Goal: Task Accomplishment & Management: Use online tool/utility

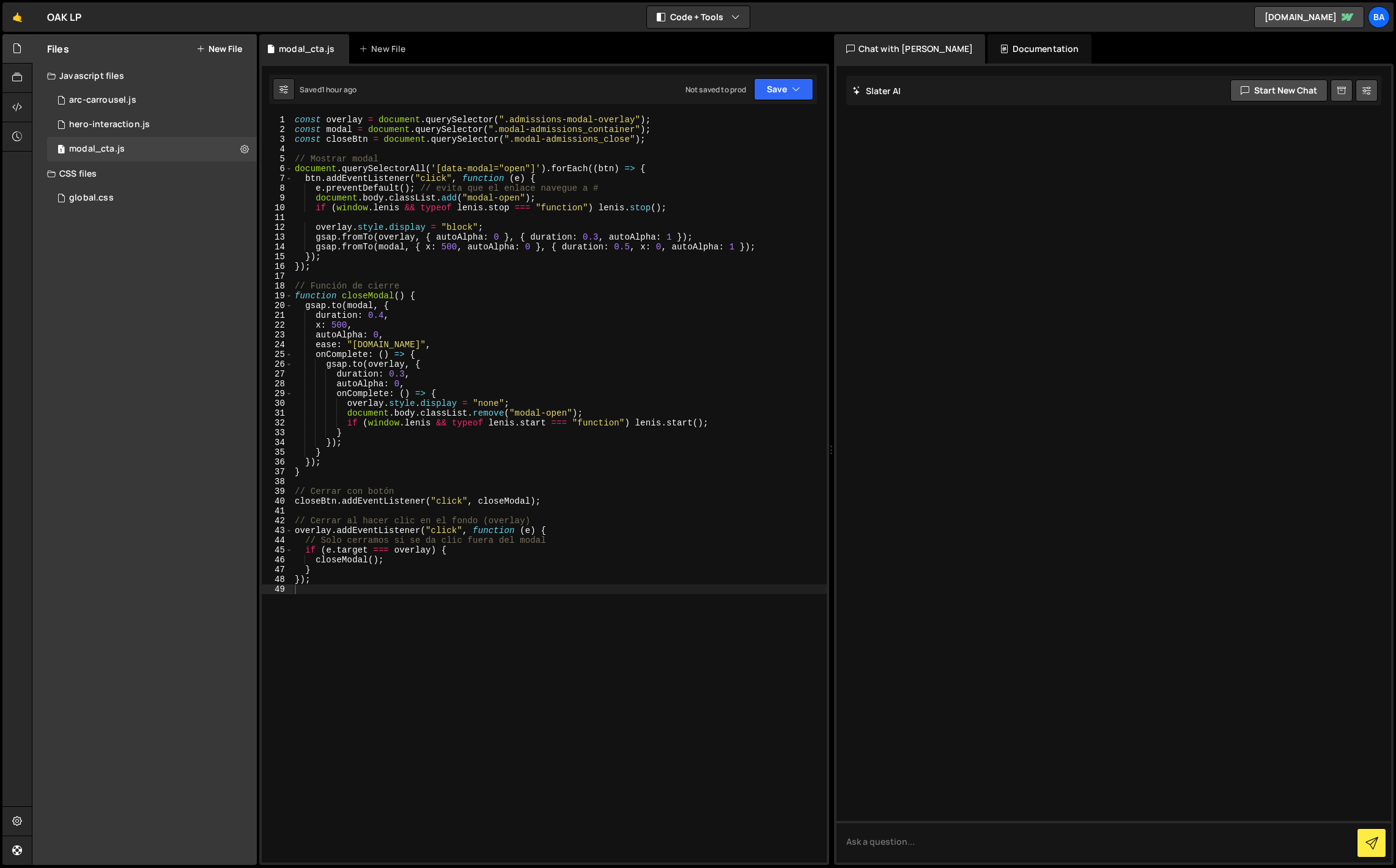
click at [221, 46] on button "New File" at bounding box center [220, 49] width 46 height 10
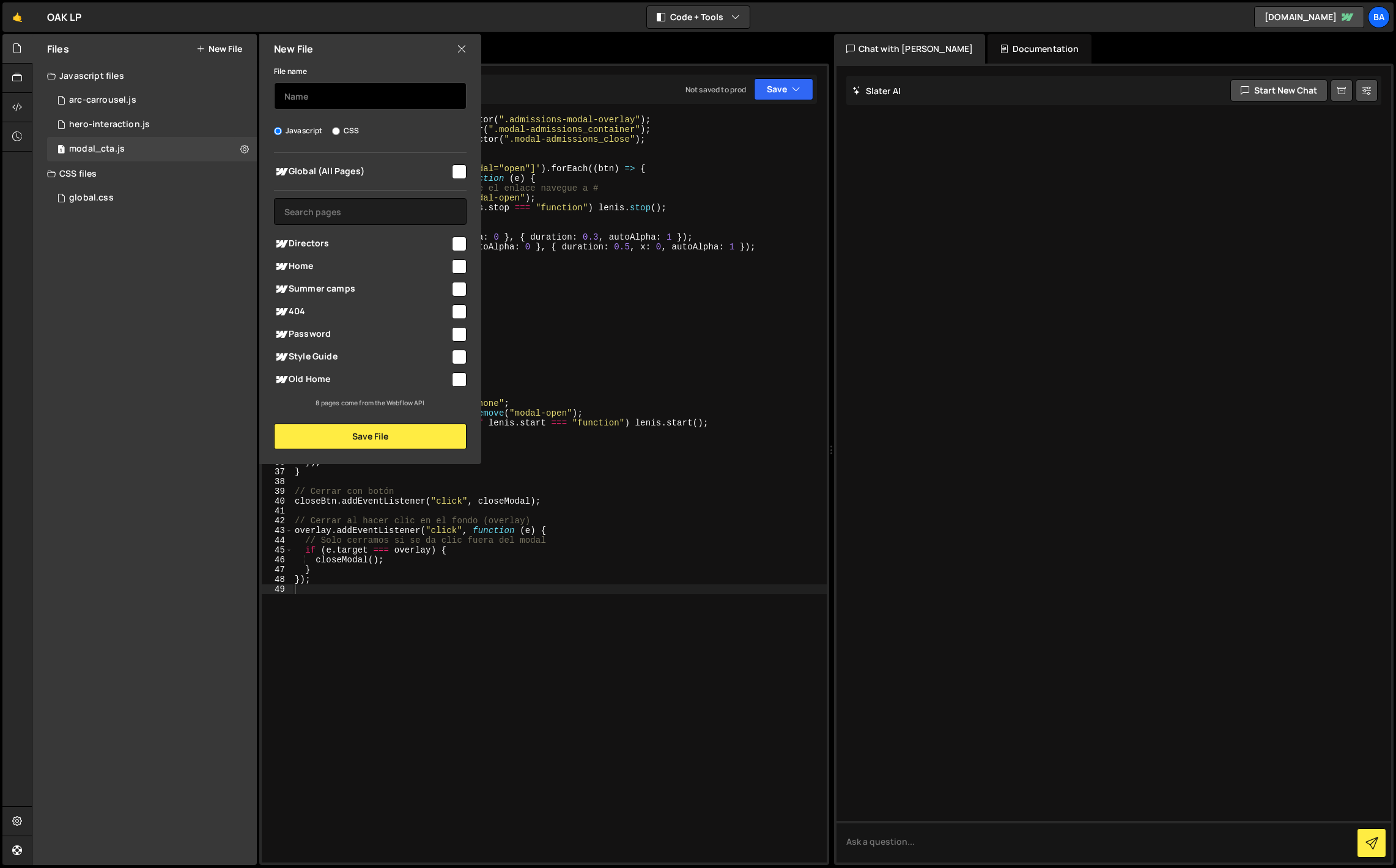
click at [299, 94] on input "text" at bounding box center [371, 96] width 192 height 26
type input "card"
click at [454, 246] on input "checkbox" at bounding box center [459, 243] width 15 height 15
checkbox input "true"
click at [374, 440] on button "Save File" at bounding box center [371, 436] width 192 height 26
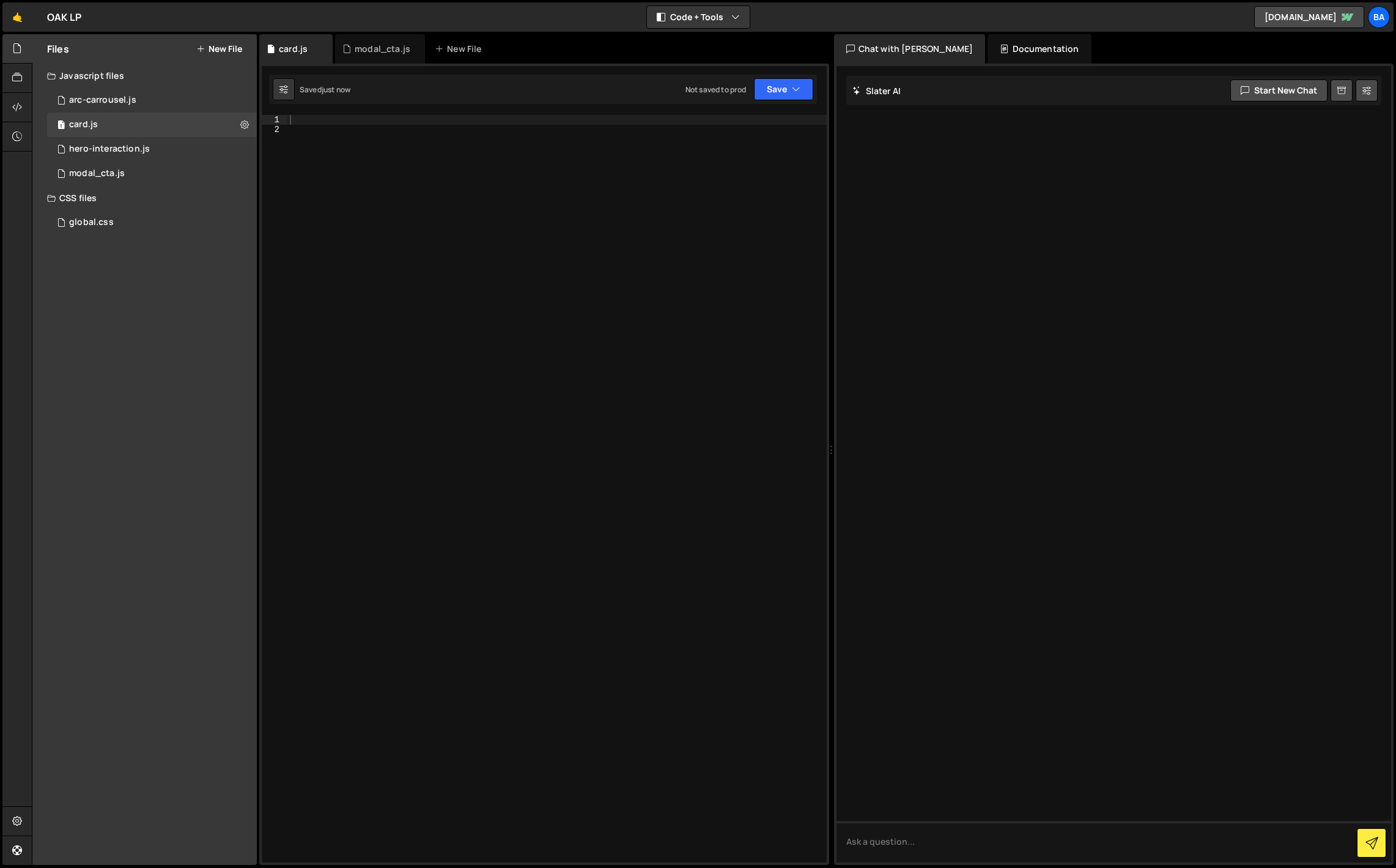
click at [308, 122] on div at bounding box center [557, 498] width 539 height 767
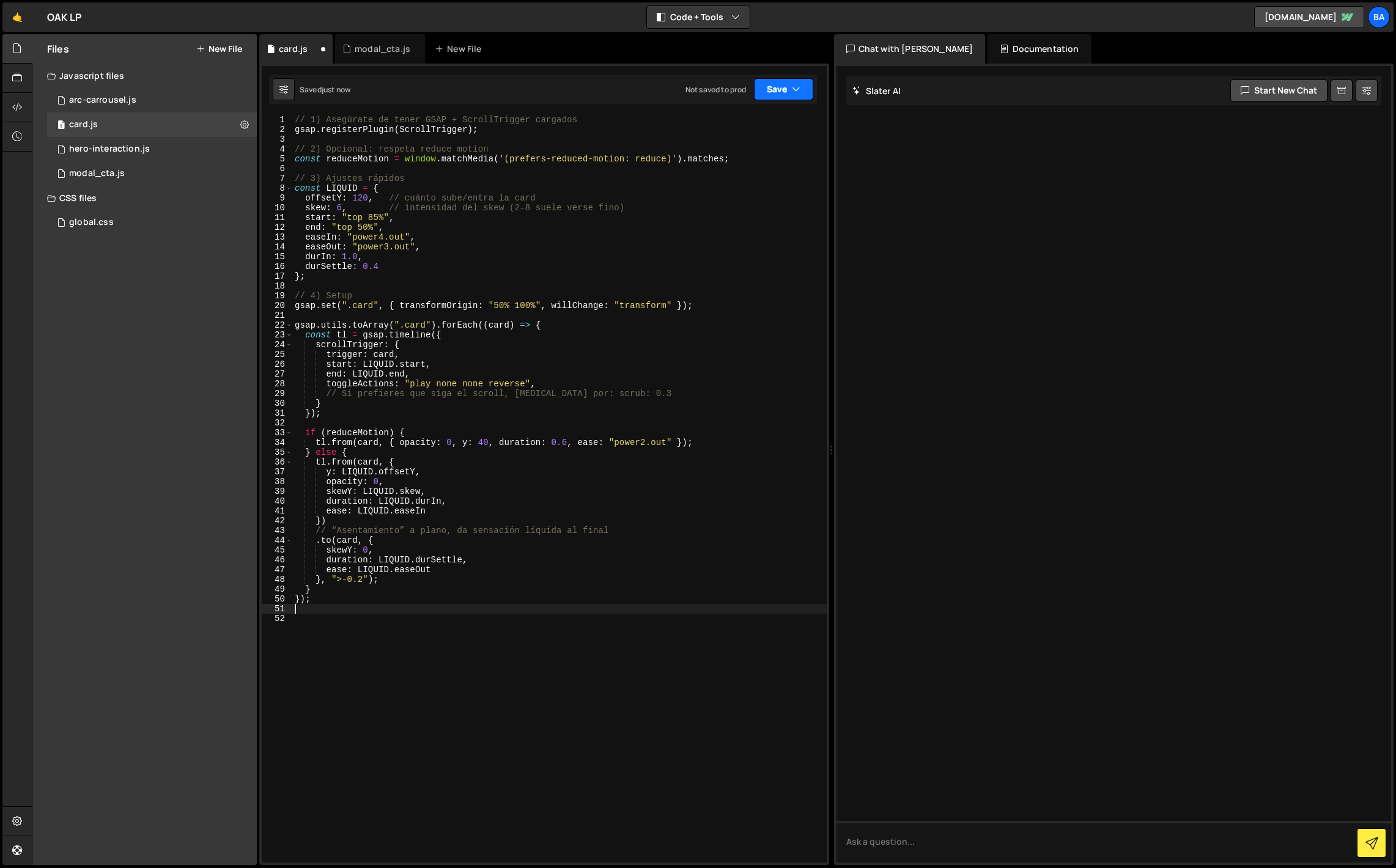
click at [798, 95] on button "Save" at bounding box center [784, 89] width 59 height 22
click at [744, 127] on div "Saved just now" at bounding box center [742, 132] width 127 height 15
click at [671, 318] on div "// 1) Asegúrate de tener GSAP + ScrollTrigger cargados gsap . registerPlugin ( …" at bounding box center [559, 498] width 535 height 767
type textarea "});"
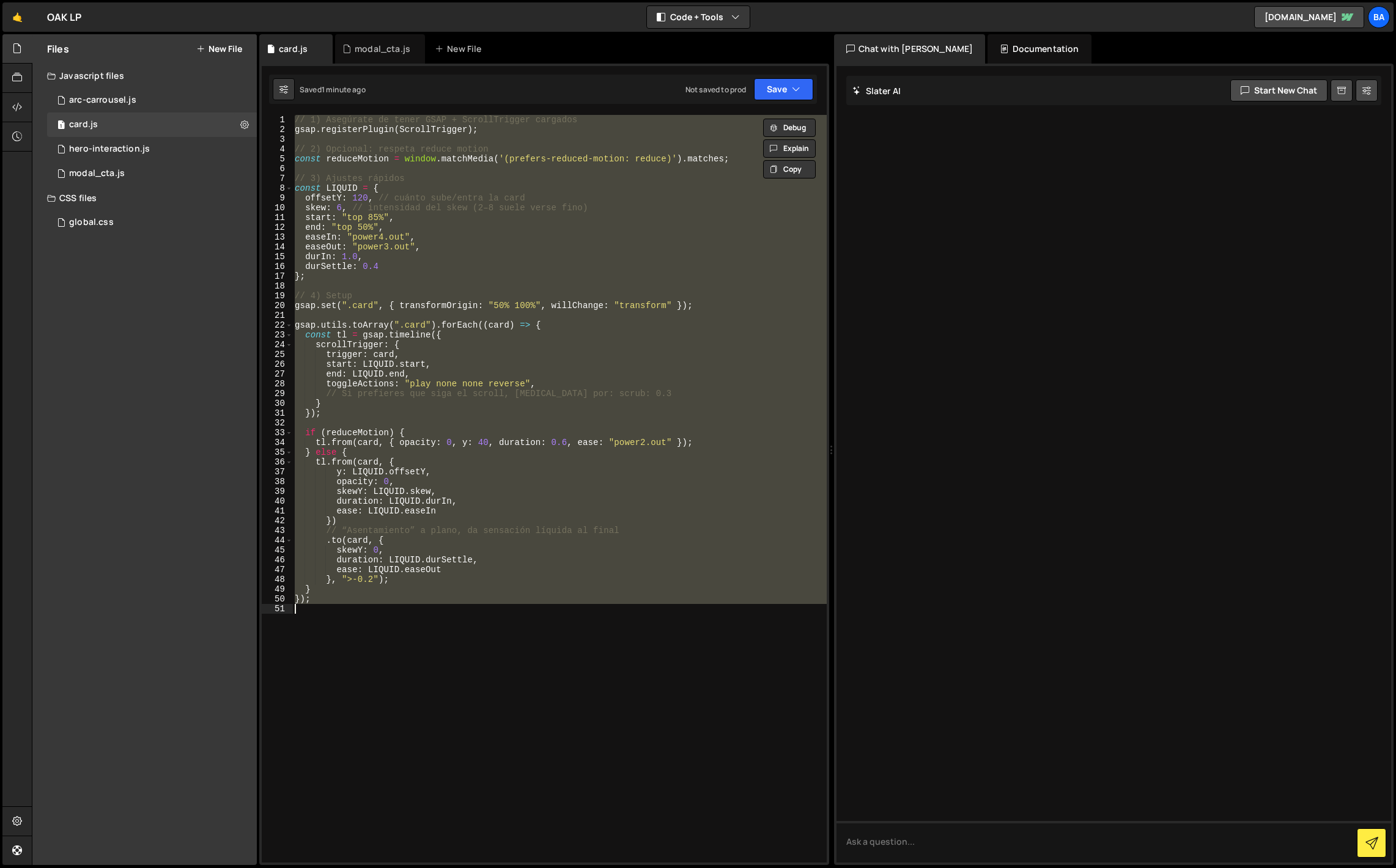
paste textarea
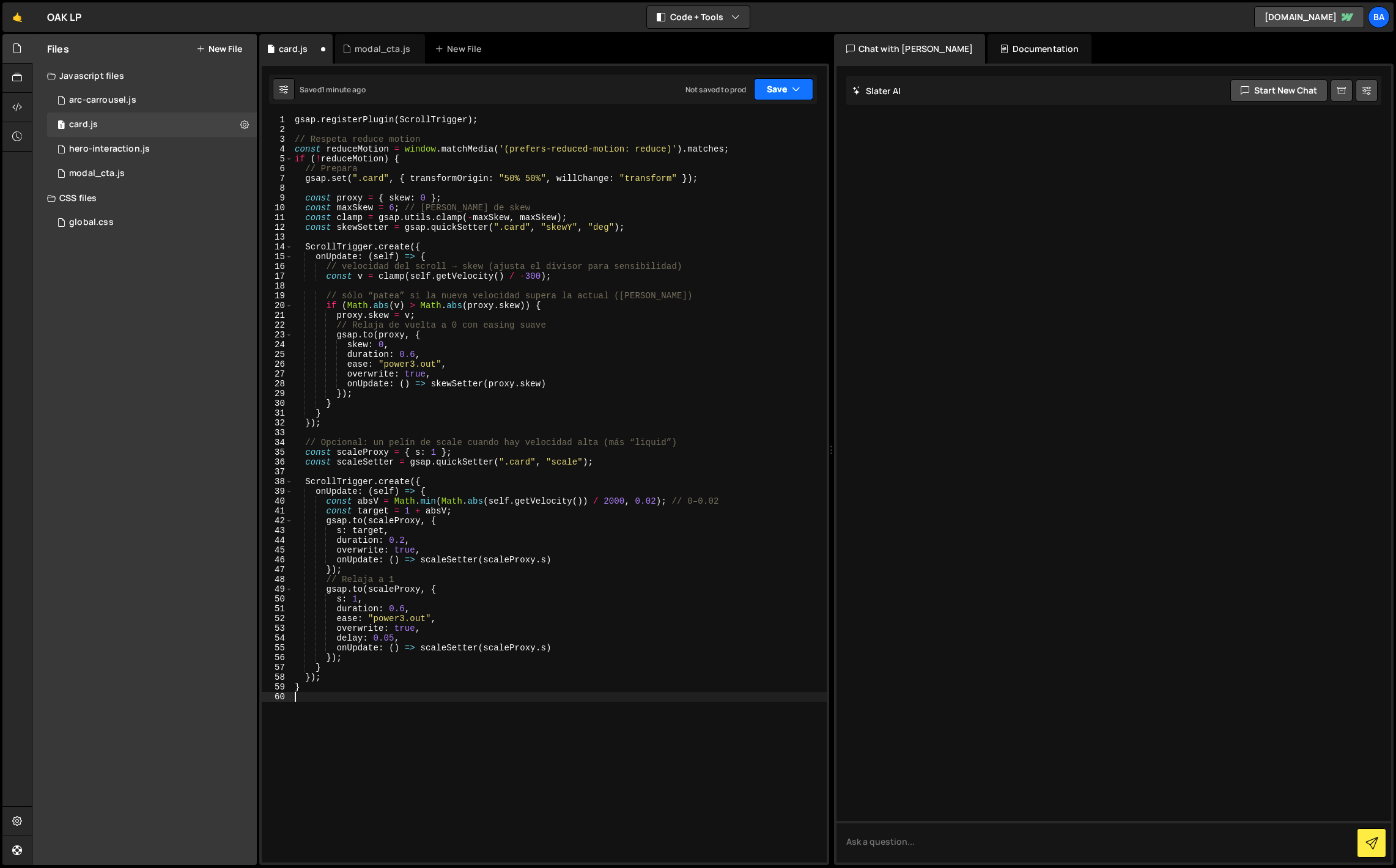
click at [772, 82] on button "Save" at bounding box center [784, 89] width 59 height 22
click at [739, 123] on div "Save to Staging S" at bounding box center [742, 119] width 127 height 12
click at [599, 398] on div "gsap . registerPlugin ( ScrollTrigger ) ; // Respeta reduce motion const reduce…" at bounding box center [559, 498] width 535 height 767
type textarea "}"
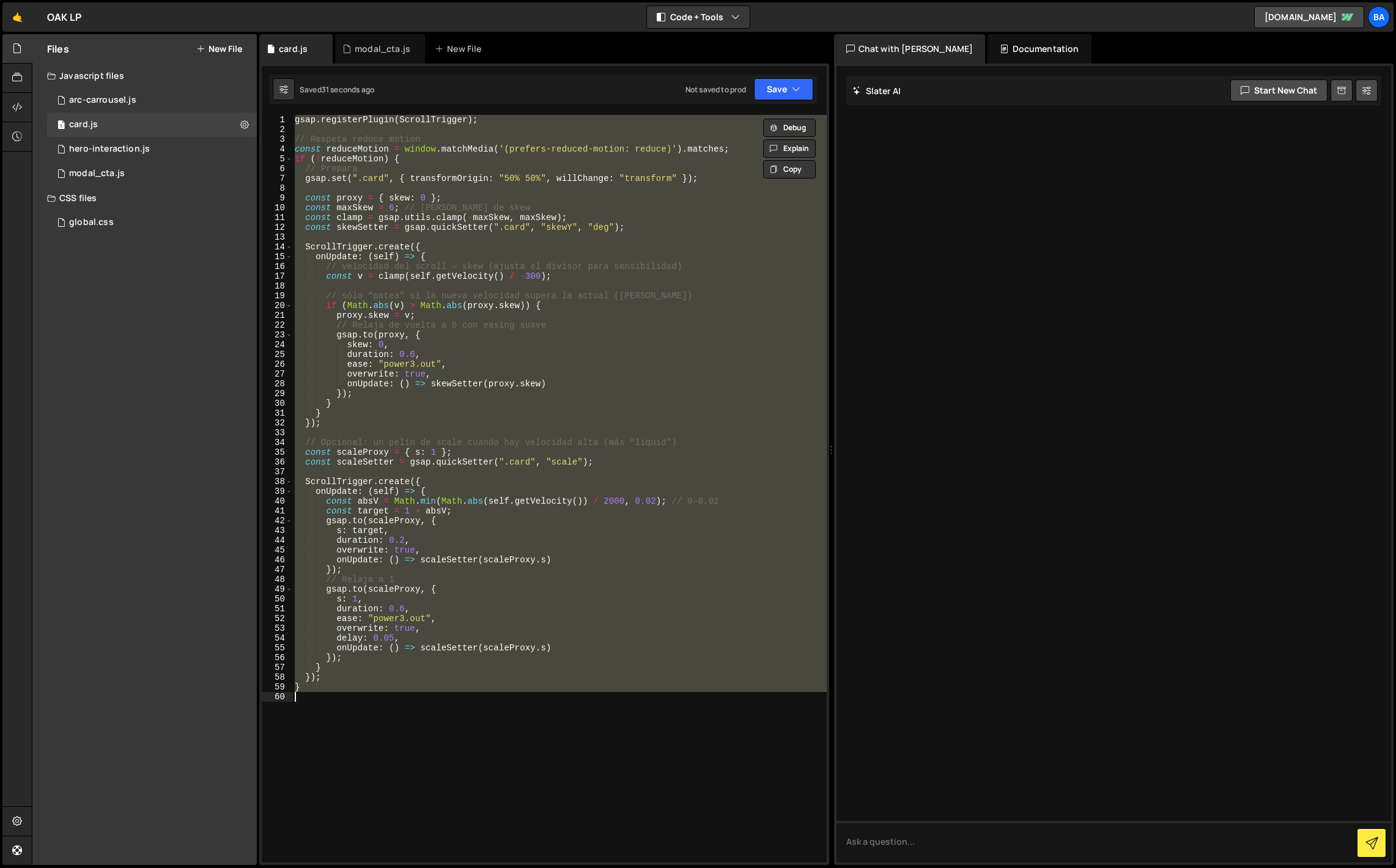
paste textarea
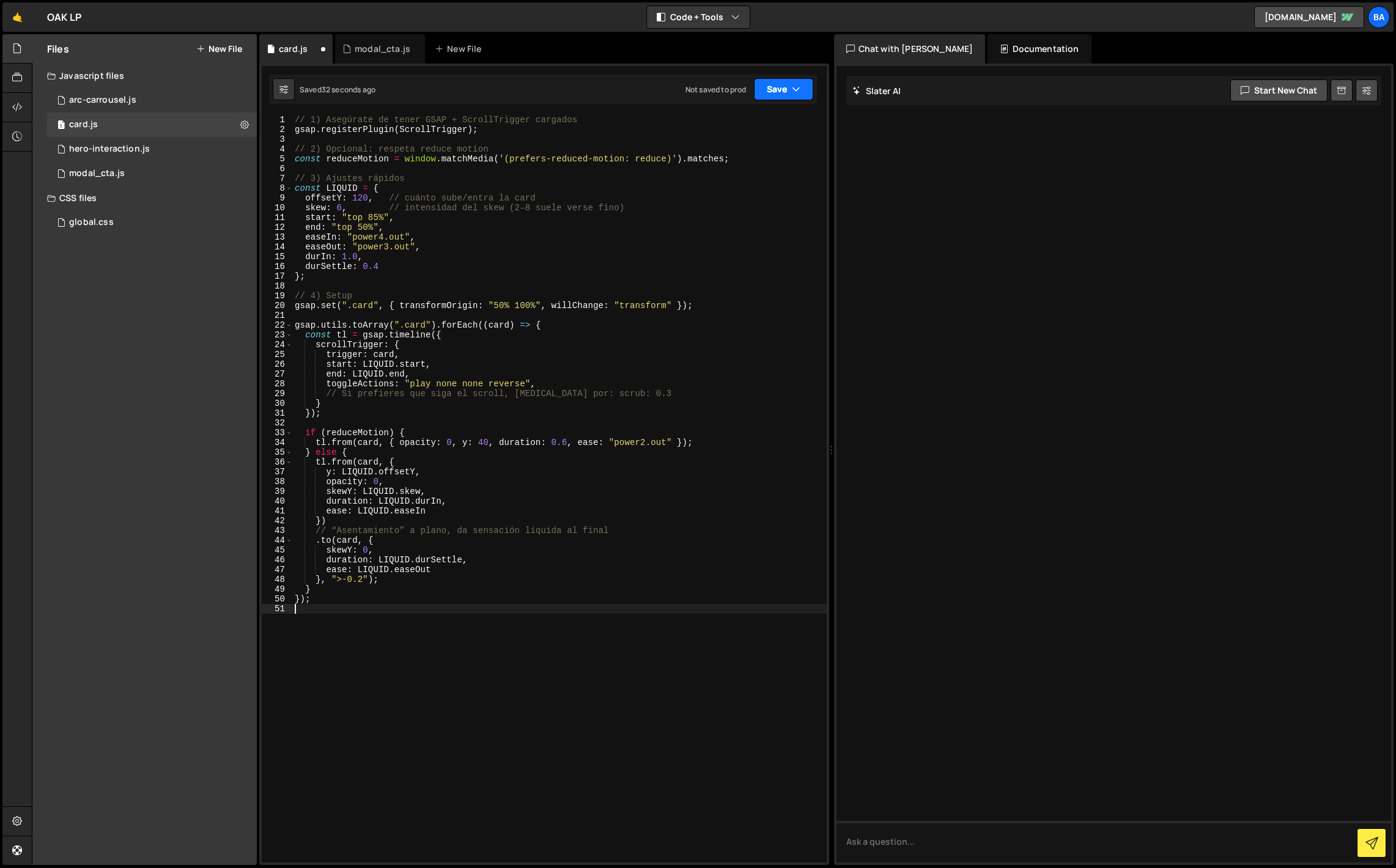
click at [775, 95] on button "Save" at bounding box center [784, 89] width 59 height 22
click at [750, 121] on div "Save to Staging S" at bounding box center [742, 119] width 127 height 12
click at [216, 47] on button "New File" at bounding box center [220, 49] width 46 height 10
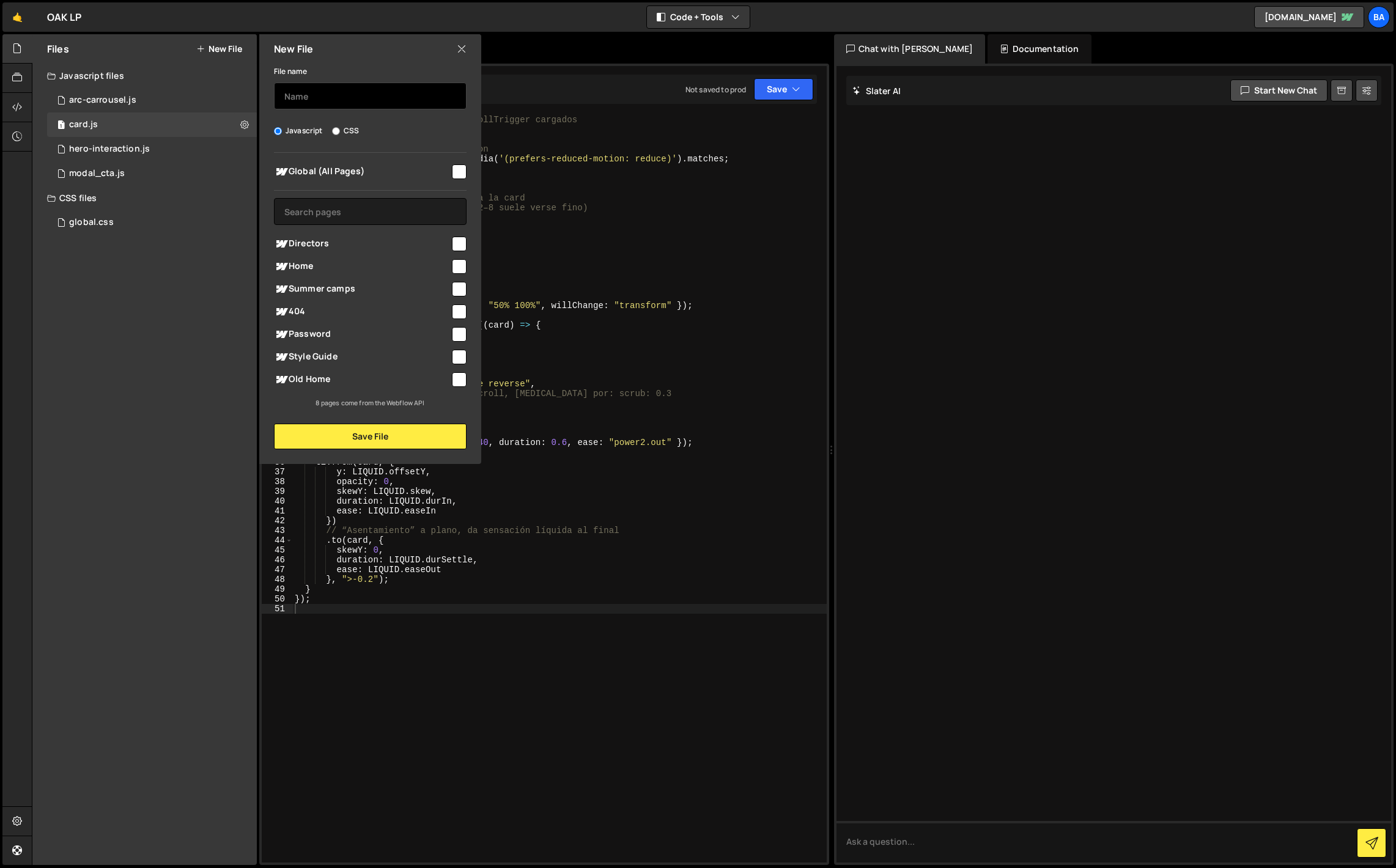
click at [312, 93] on input "text" at bounding box center [371, 96] width 192 height 26
type input "loader"
click at [457, 243] on input "checkbox" at bounding box center [459, 243] width 15 height 15
checkbox input "true"
click at [376, 432] on button "Save File" at bounding box center [371, 436] width 192 height 26
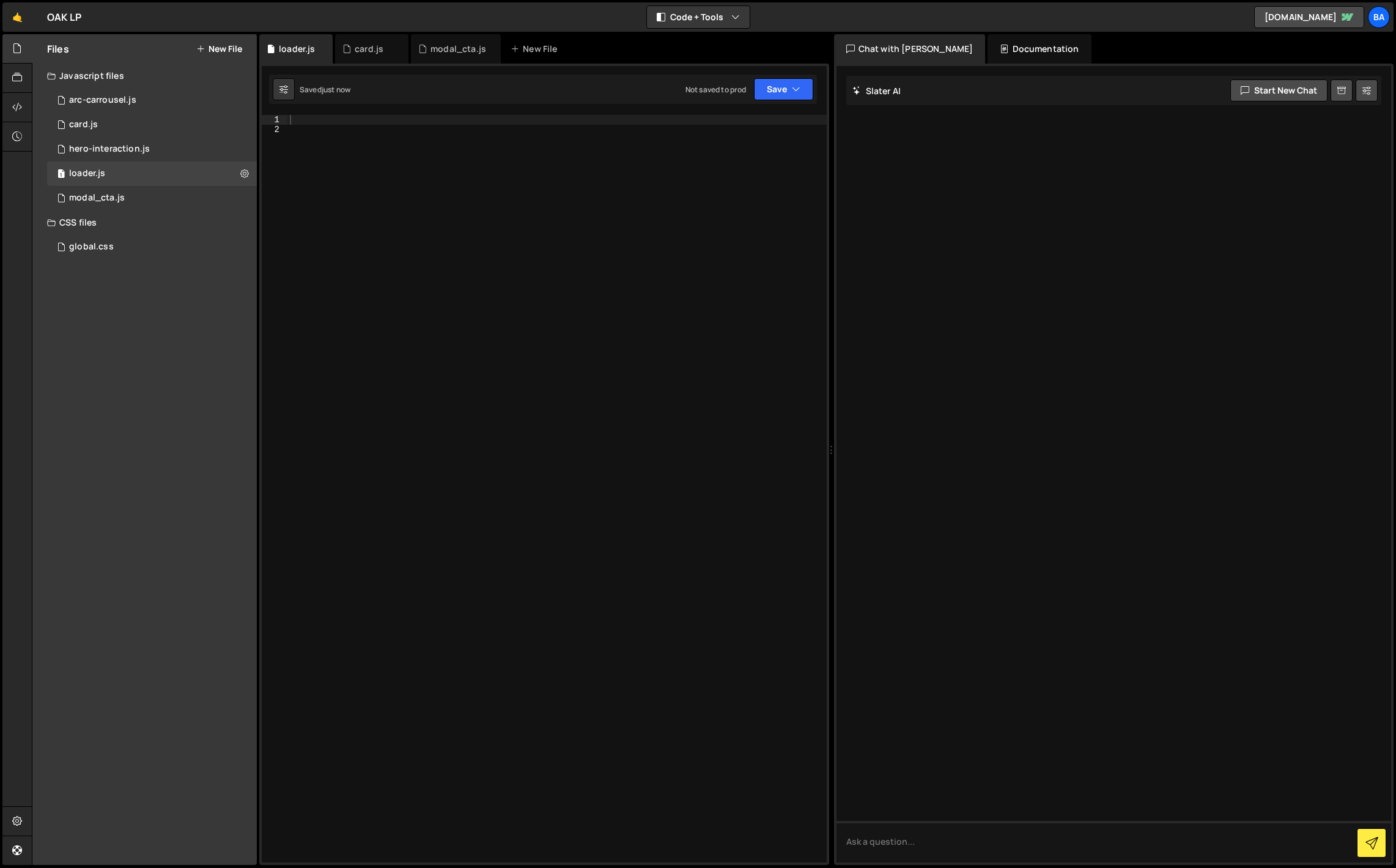
click at [316, 132] on div at bounding box center [557, 498] width 539 height 767
click at [319, 120] on div at bounding box center [557, 498] width 539 height 767
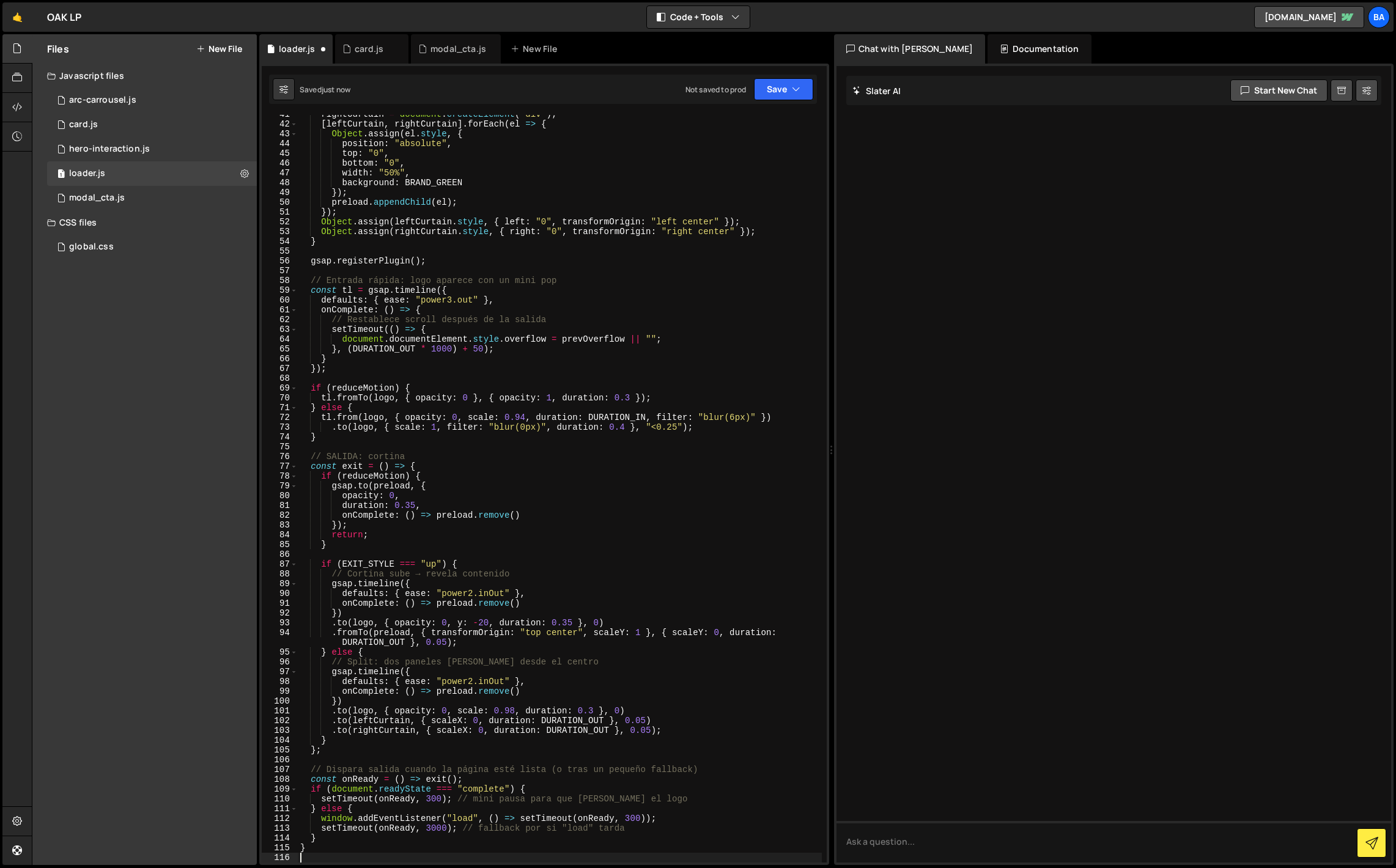
scroll to position [397, 0]
click at [784, 87] on button "Save" at bounding box center [784, 89] width 59 height 22
click at [738, 124] on div "Save to Staging S" at bounding box center [742, 119] width 127 height 12
click at [242, 172] on icon at bounding box center [244, 173] width 9 height 11
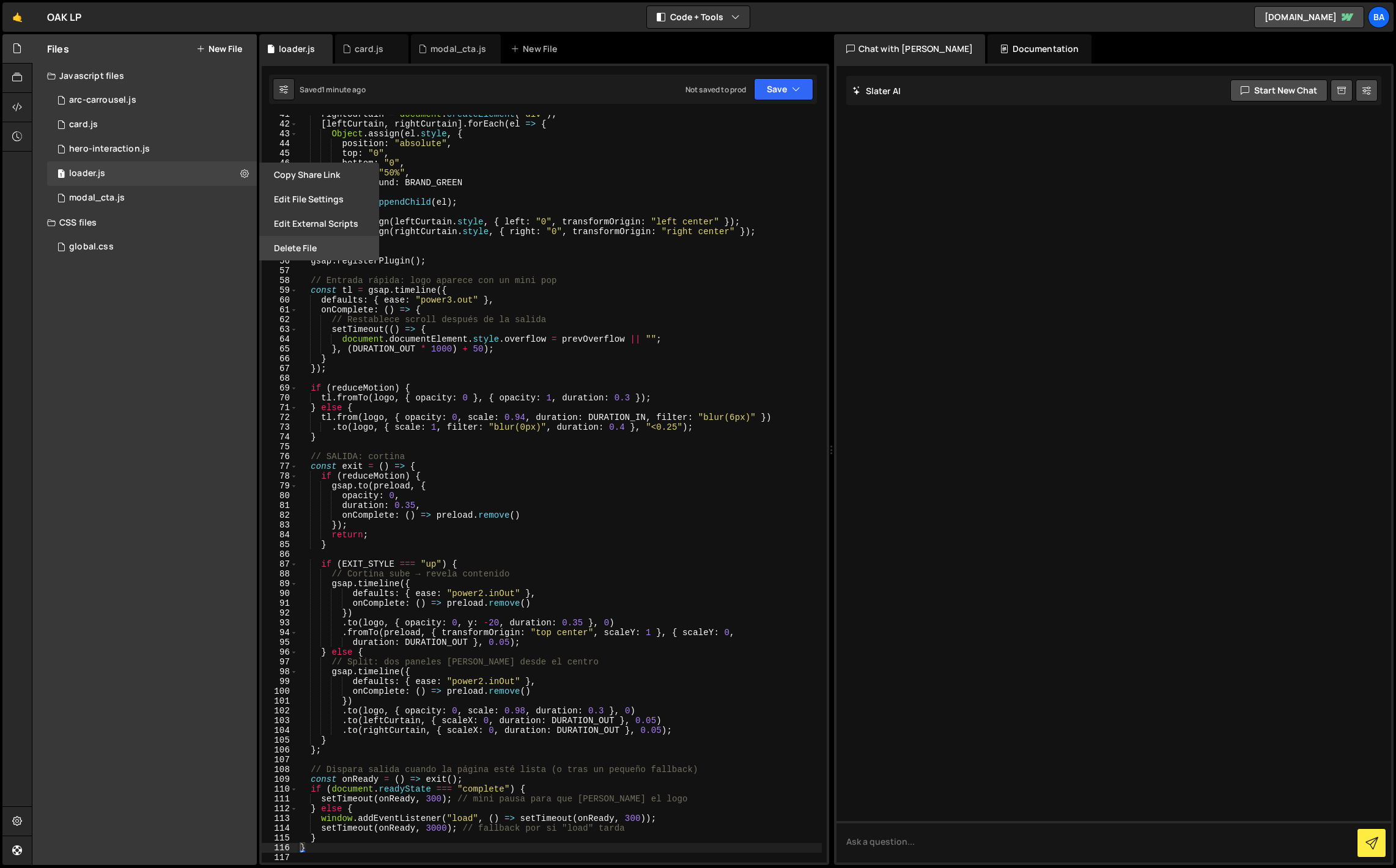
click at [297, 248] on button "Delete File" at bounding box center [319, 249] width 120 height 25
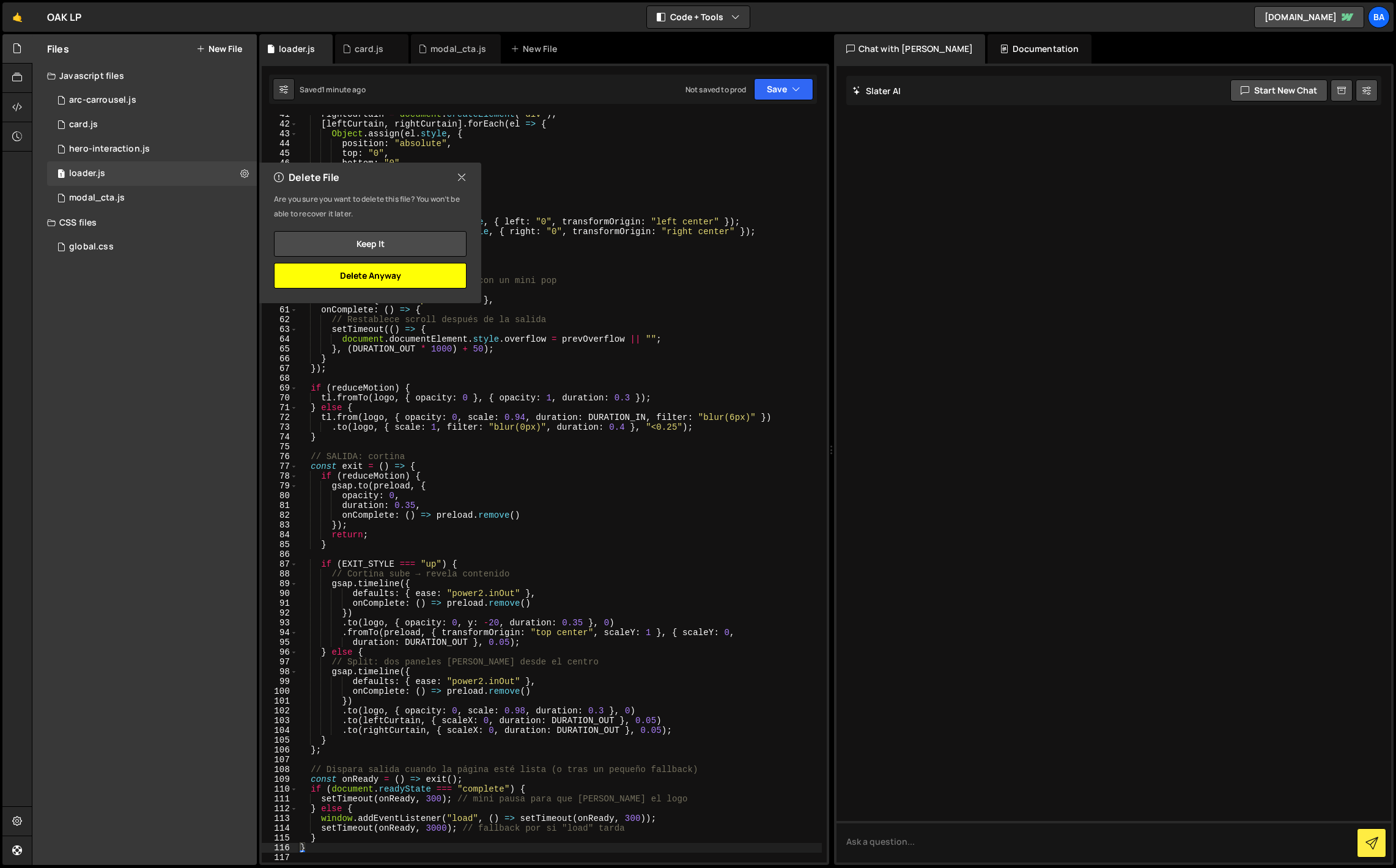
click at [366, 268] on button "Delete Anyway" at bounding box center [371, 275] width 192 height 26
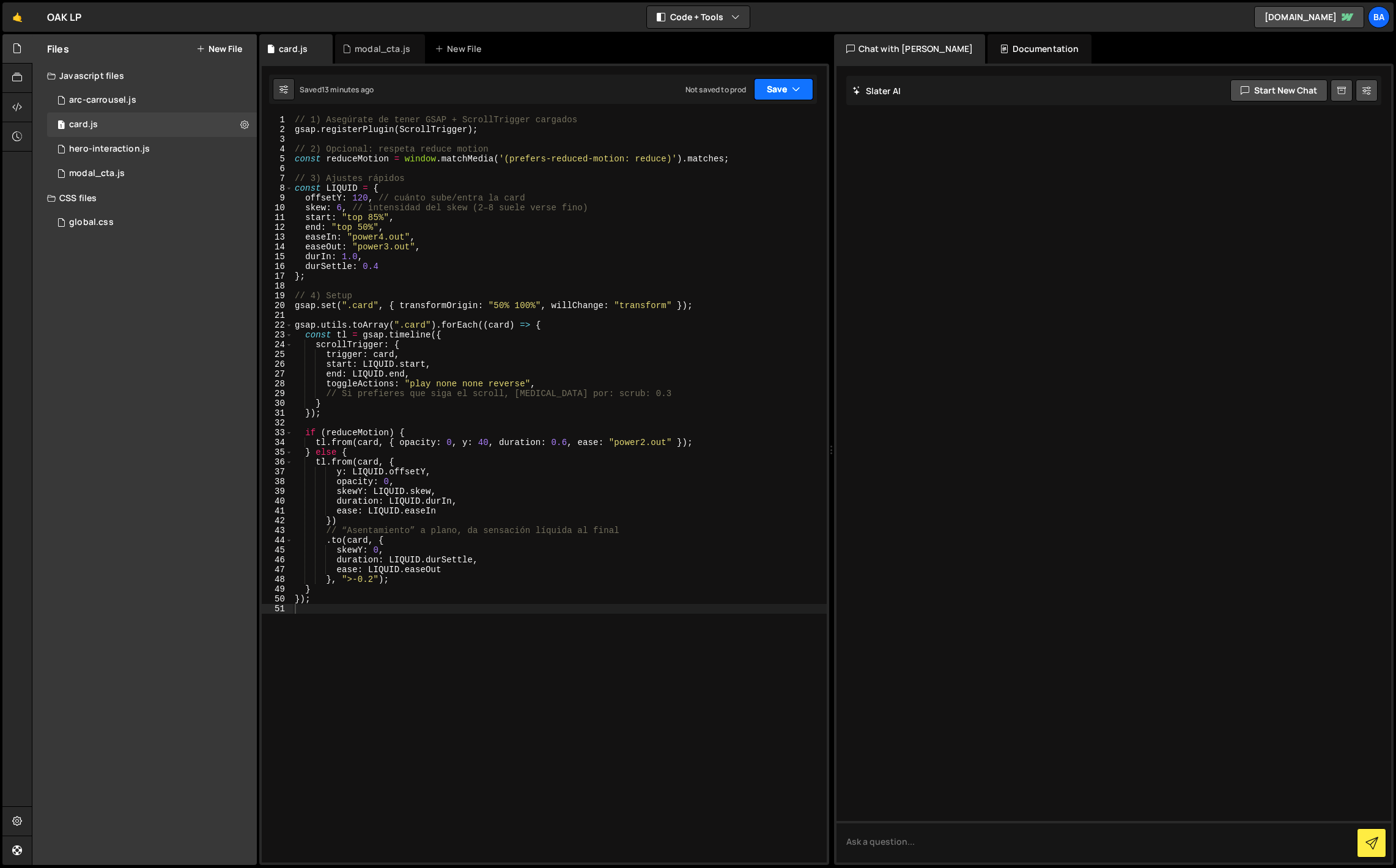
click at [770, 93] on button "Save" at bounding box center [784, 89] width 59 height 22
